Goal: Task Accomplishment & Management: Manage account settings

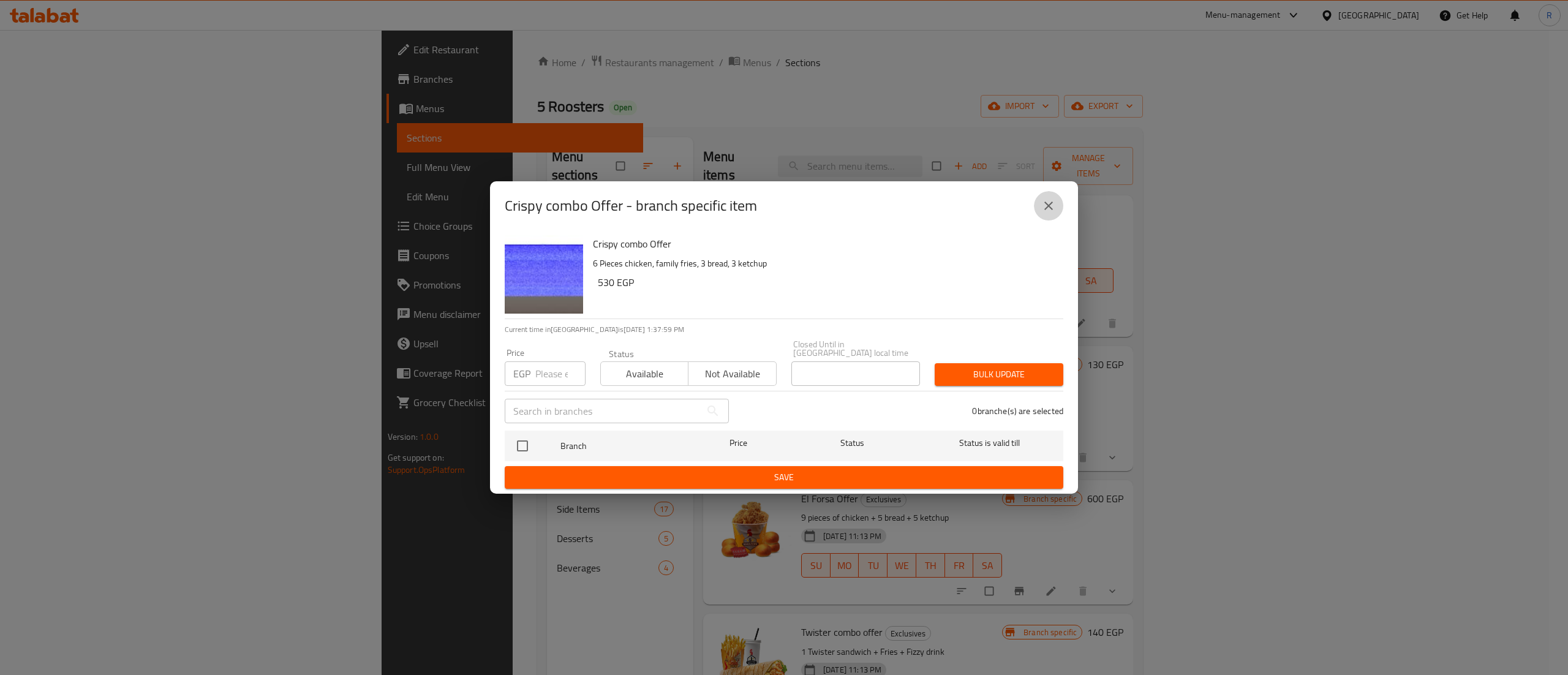
click at [1056, 208] on button "close" at bounding box center [1049, 205] width 29 height 29
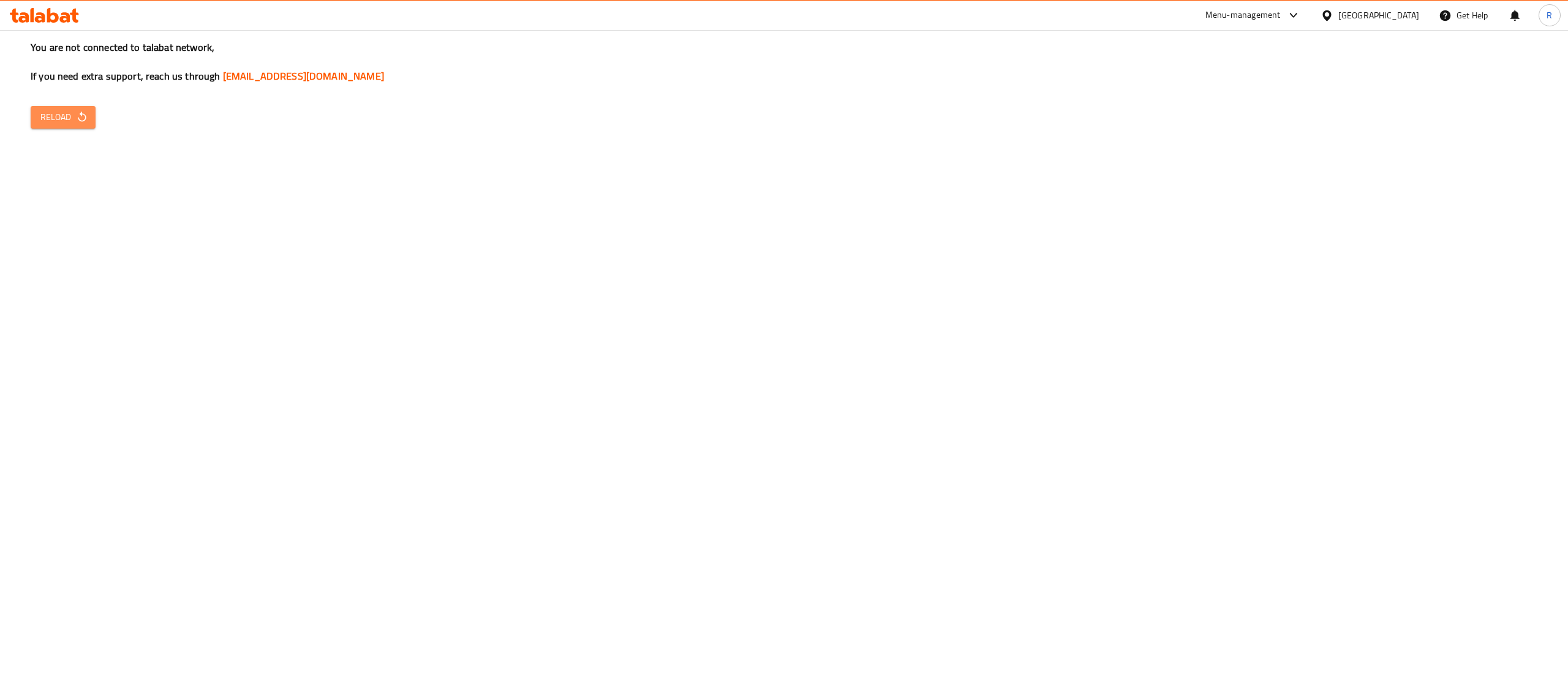
click at [62, 119] on span "Reload" at bounding box center [63, 118] width 46 height 16
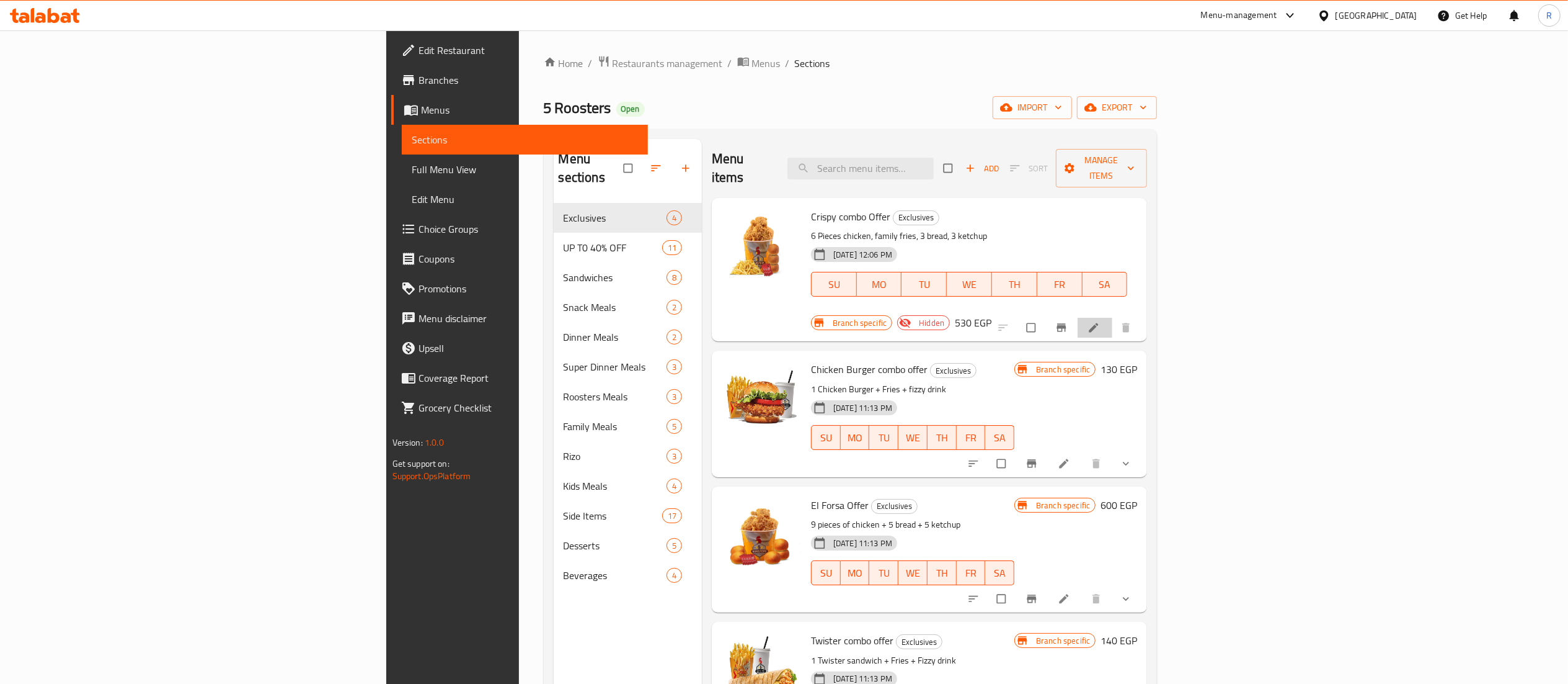
click at [1113, 317] on li at bounding box center [1094, 327] width 34 height 20
